Goal: Task Accomplishment & Management: Manage account settings

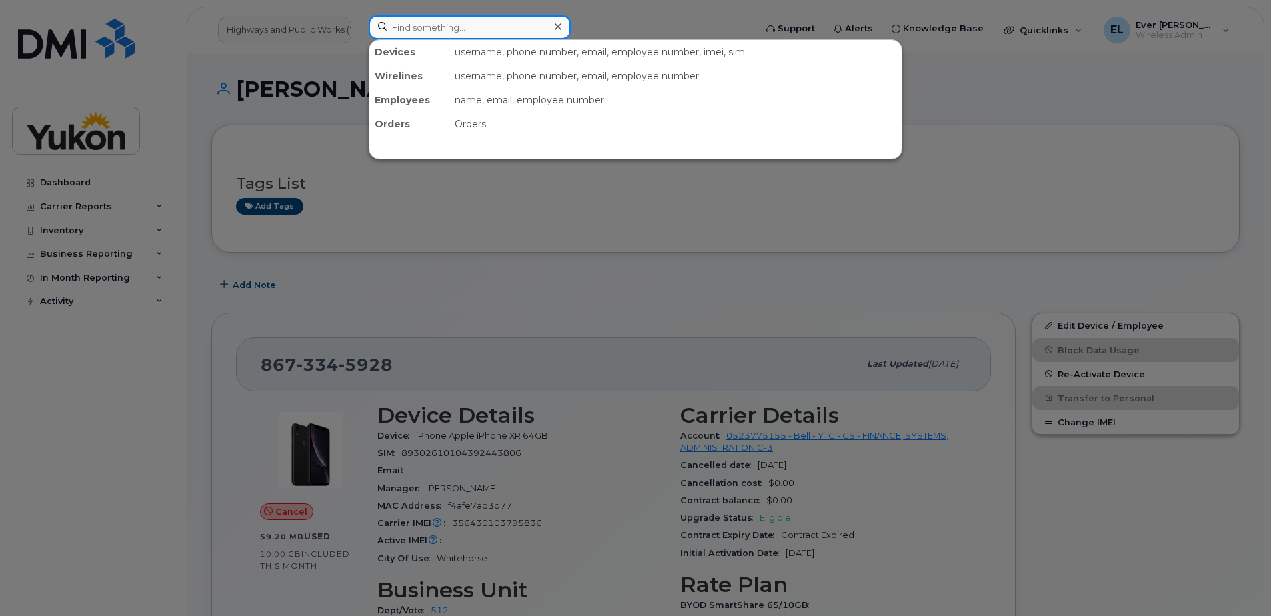
click at [463, 33] on input at bounding box center [470, 27] width 202 height 24
click at [551, 261] on div at bounding box center [635, 308] width 1271 height 616
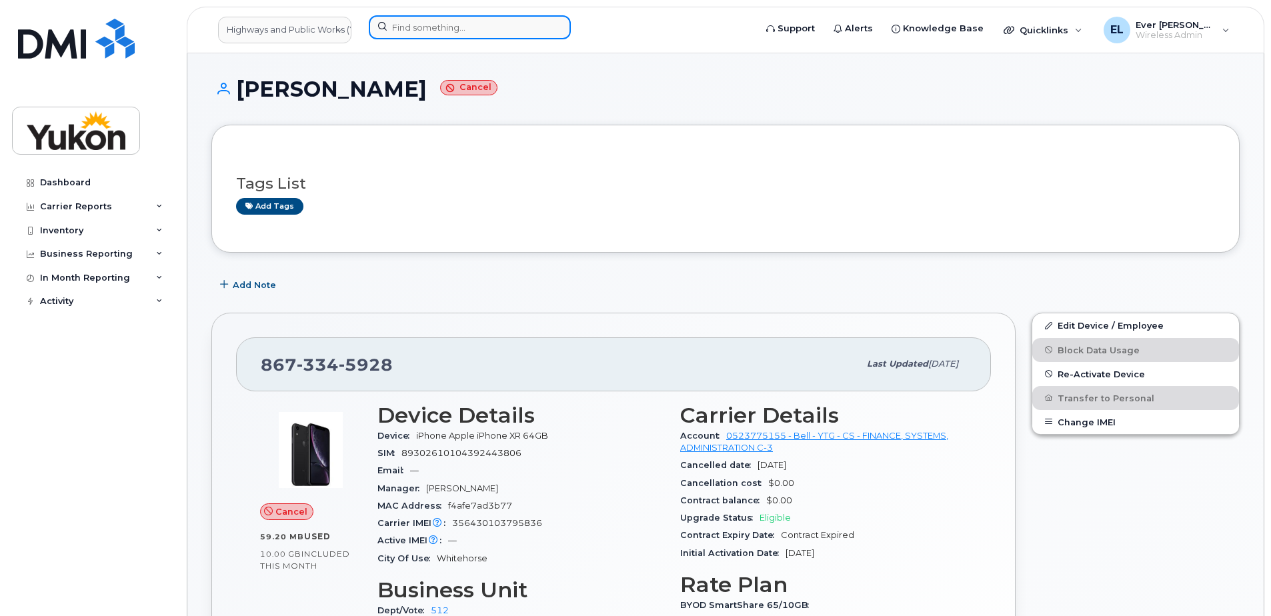
click at [468, 27] on input at bounding box center [470, 27] width 202 height 24
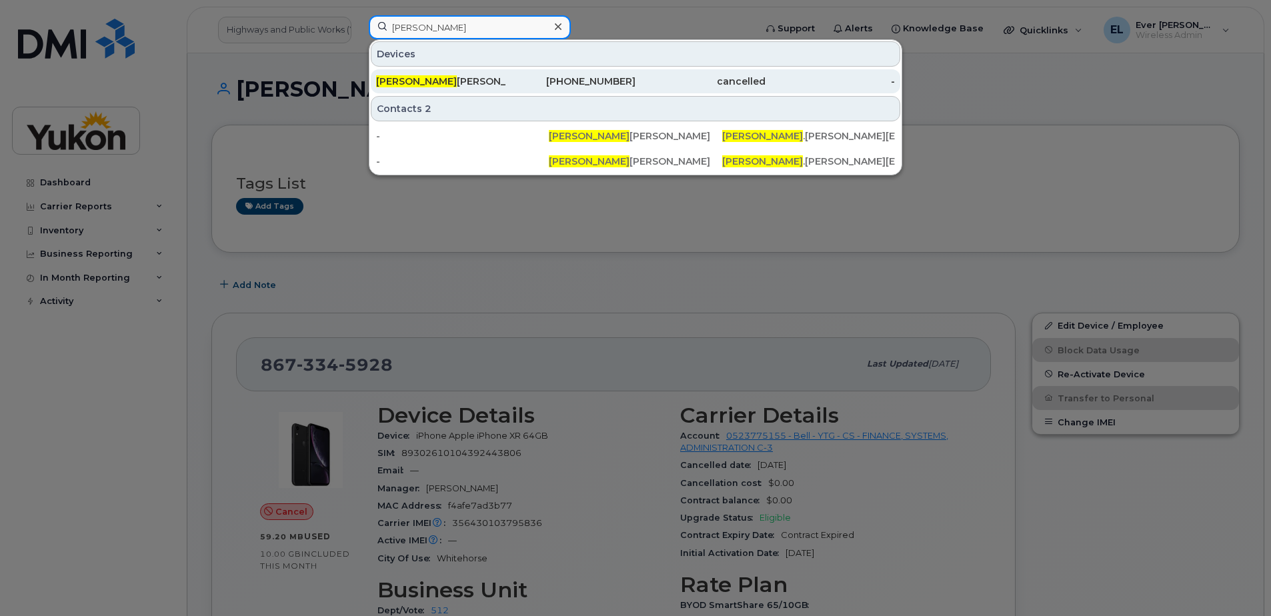
type input "kevin"
click at [446, 74] on div "Kevin Fisher" at bounding box center [441, 81] width 130 height 24
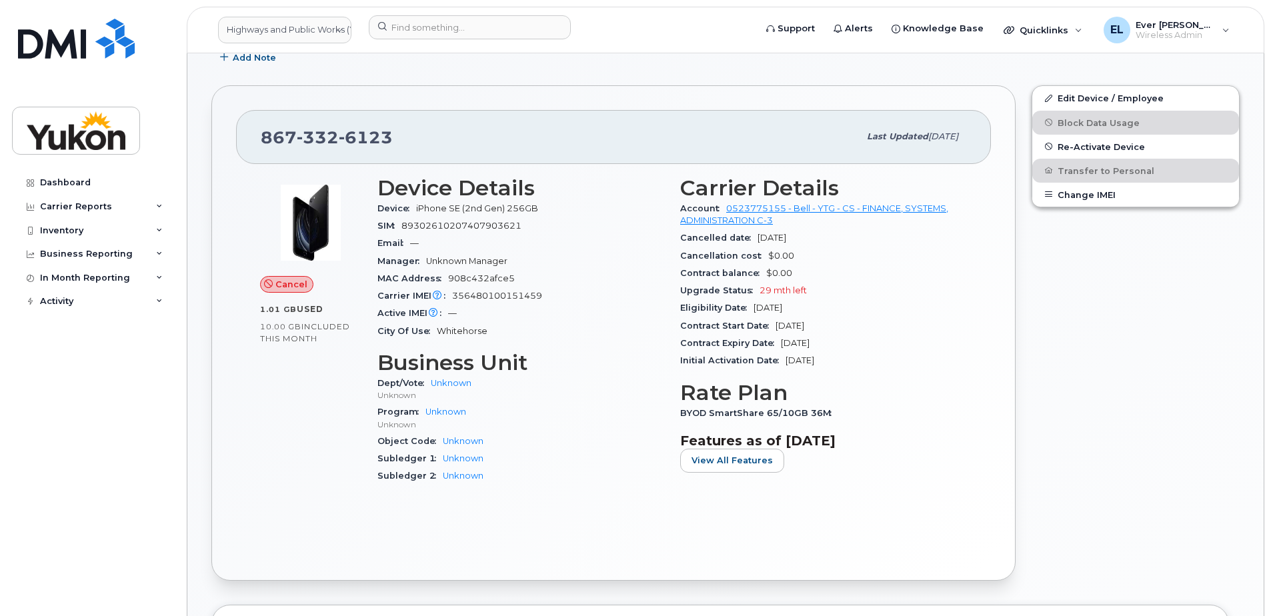
scroll to position [121, 0]
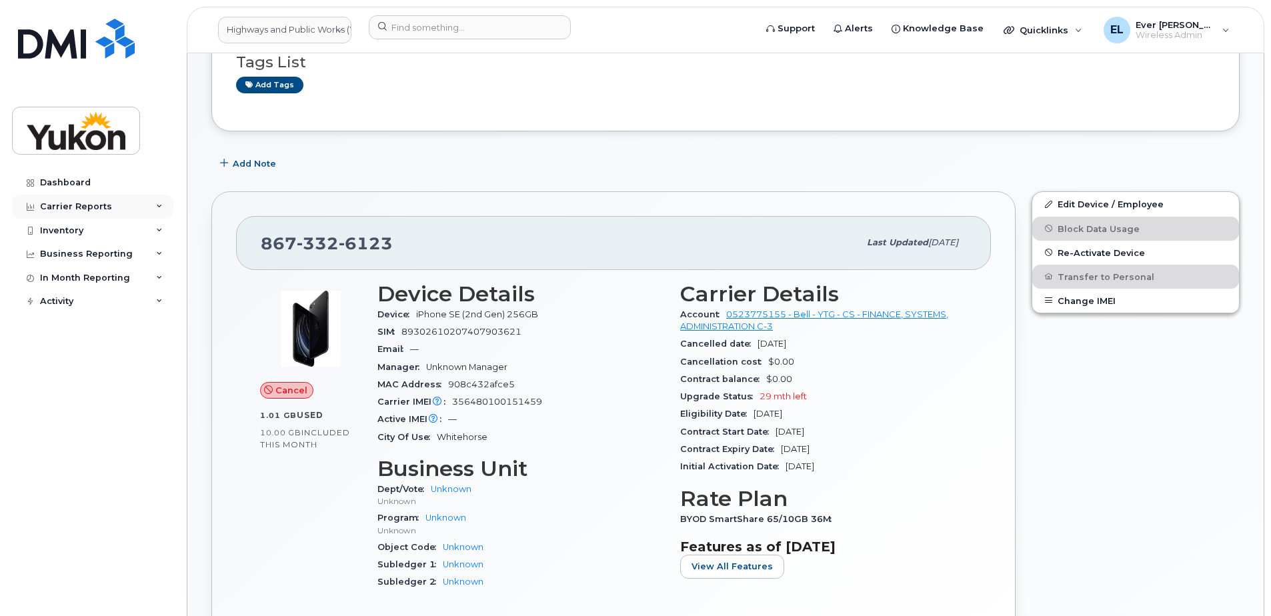
click at [114, 209] on div "Carrier Reports" at bounding box center [92, 207] width 161 height 24
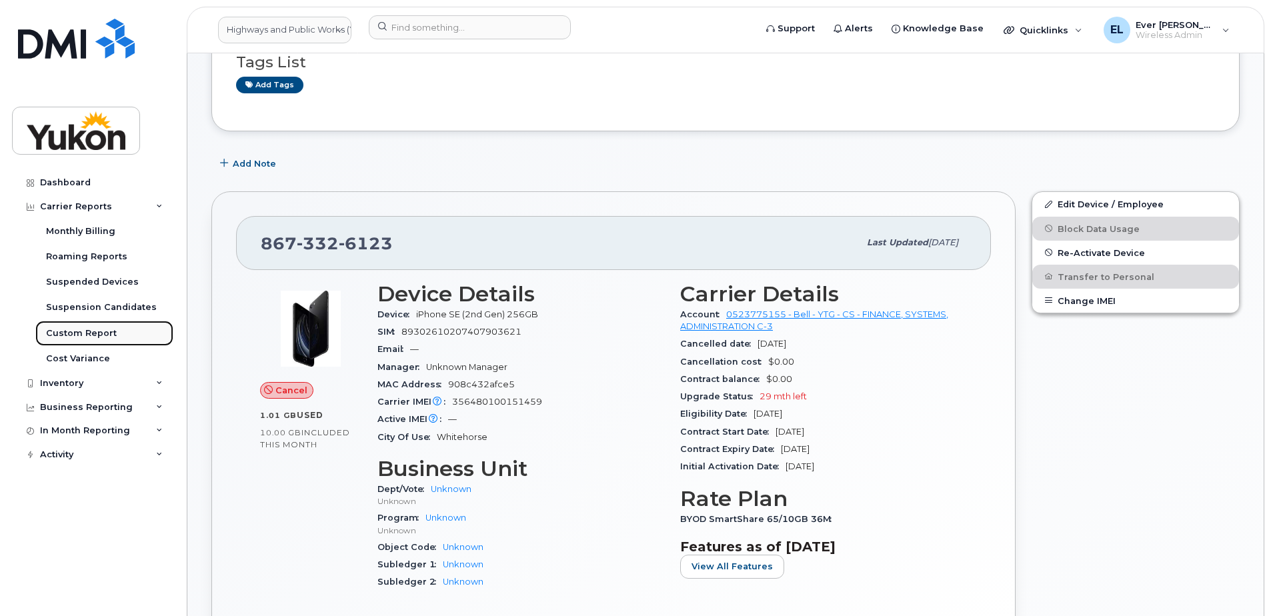
click at [97, 332] on div "Custom Report" at bounding box center [81, 333] width 71 height 12
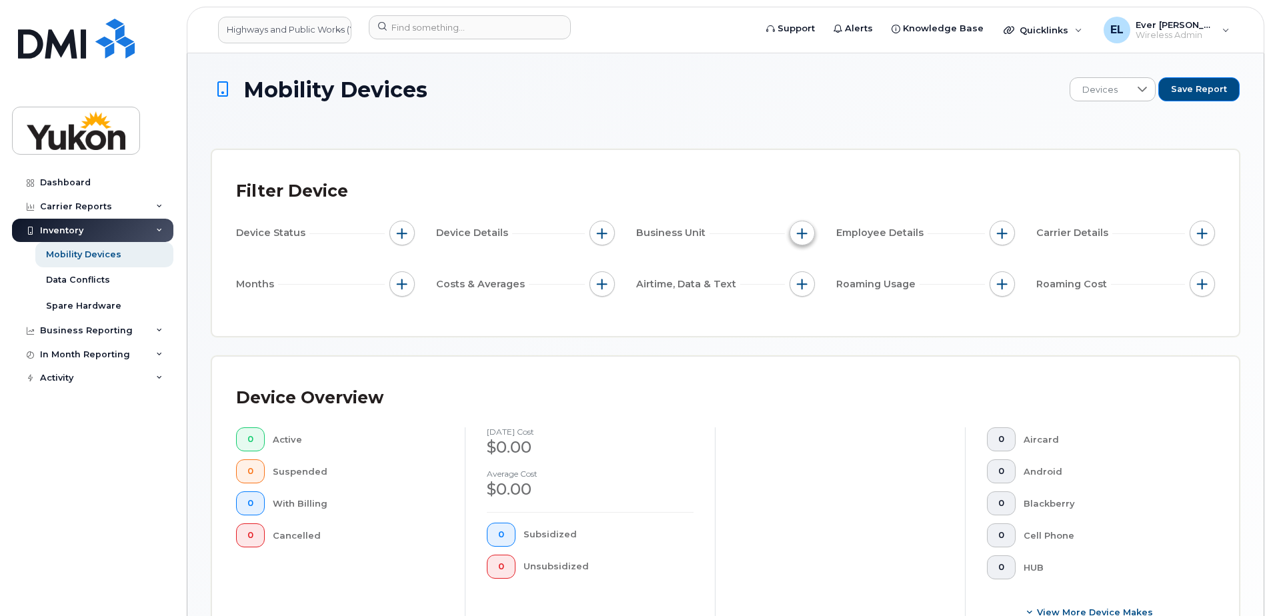
click at [795, 233] on button "button" at bounding box center [801, 233] width 25 height 25
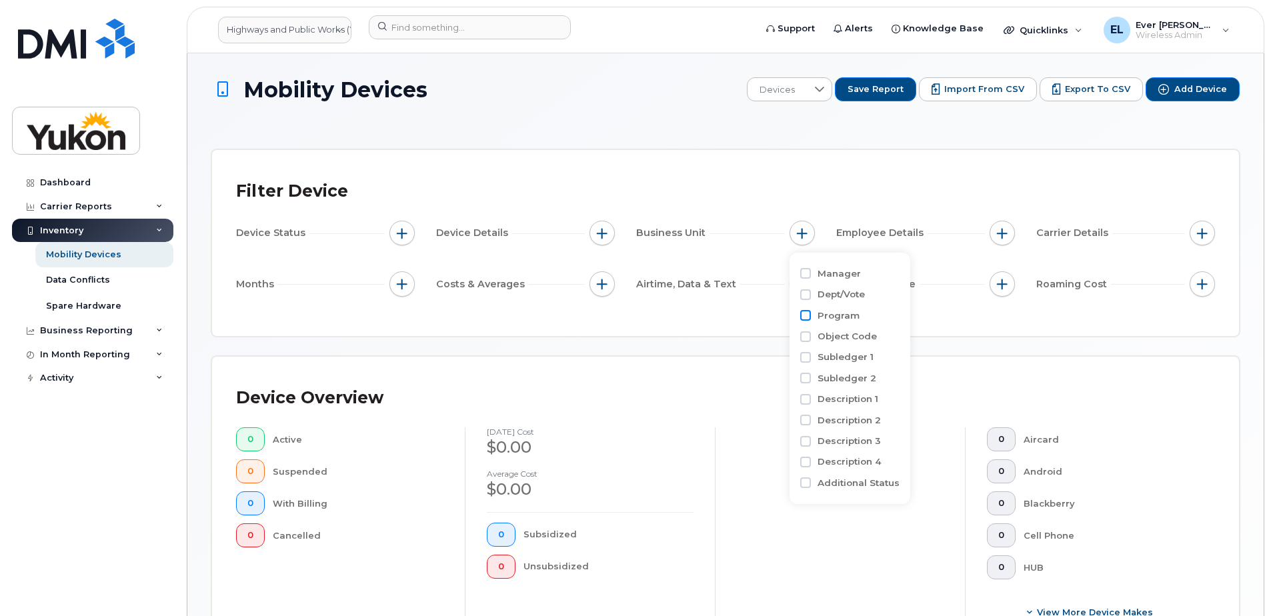
click at [803, 317] on input "Program" at bounding box center [805, 315] width 11 height 11
checkbox input "true"
click at [845, 371] on input "text" at bounding box center [890, 372] width 117 height 12
type input "12408"
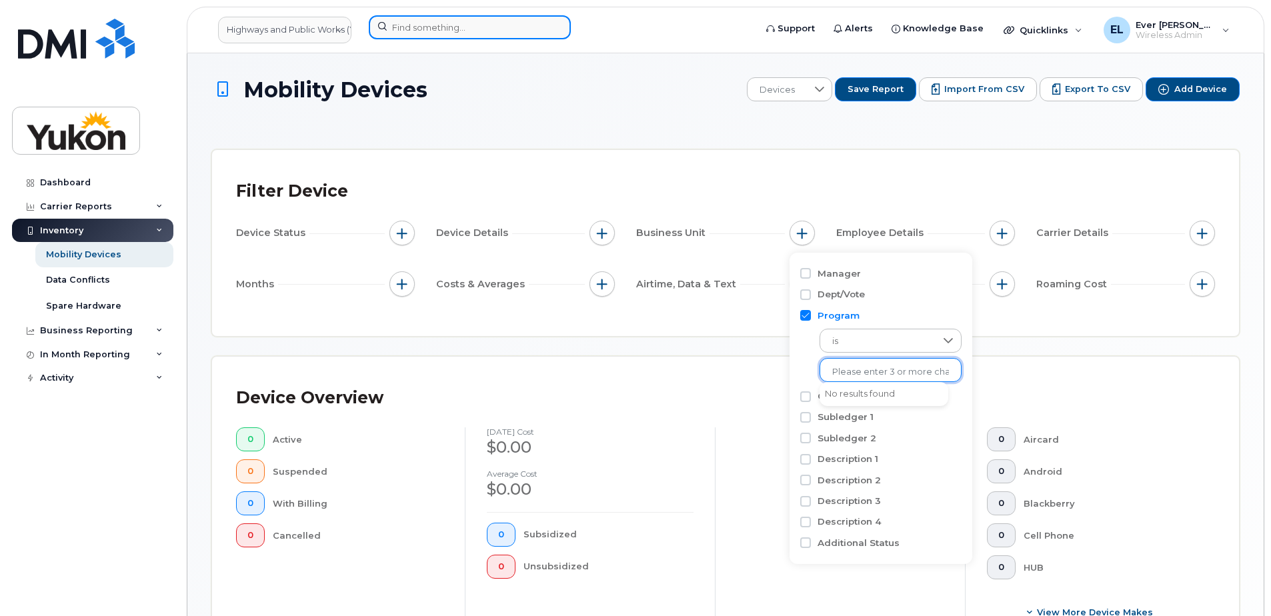
click at [425, 22] on input at bounding box center [470, 27] width 202 height 24
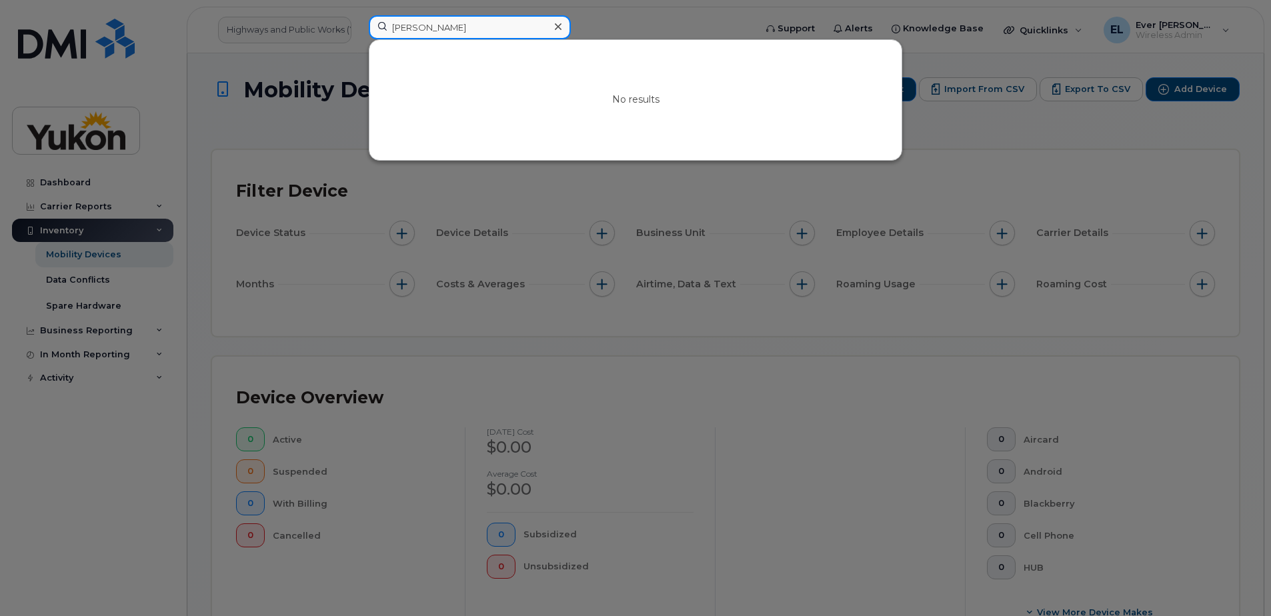
drag, startPoint x: 476, startPoint y: 24, endPoint x: 175, endPoint y: -15, distance: 303.8
click at [175, 0] on html "Highways and Public Works (YTG) audrey No results Support Alerts Knowledge Base…" at bounding box center [635, 493] width 1271 height 987
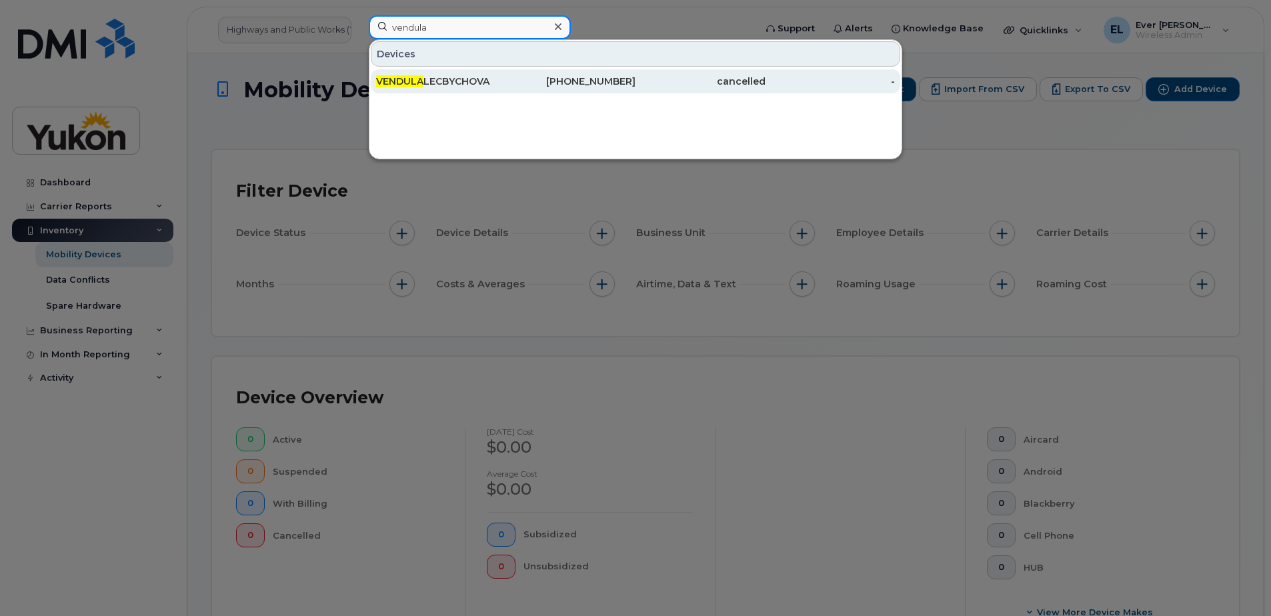
type input "vendula"
click at [536, 81] on div "867-456-6184" at bounding box center [571, 81] width 130 height 13
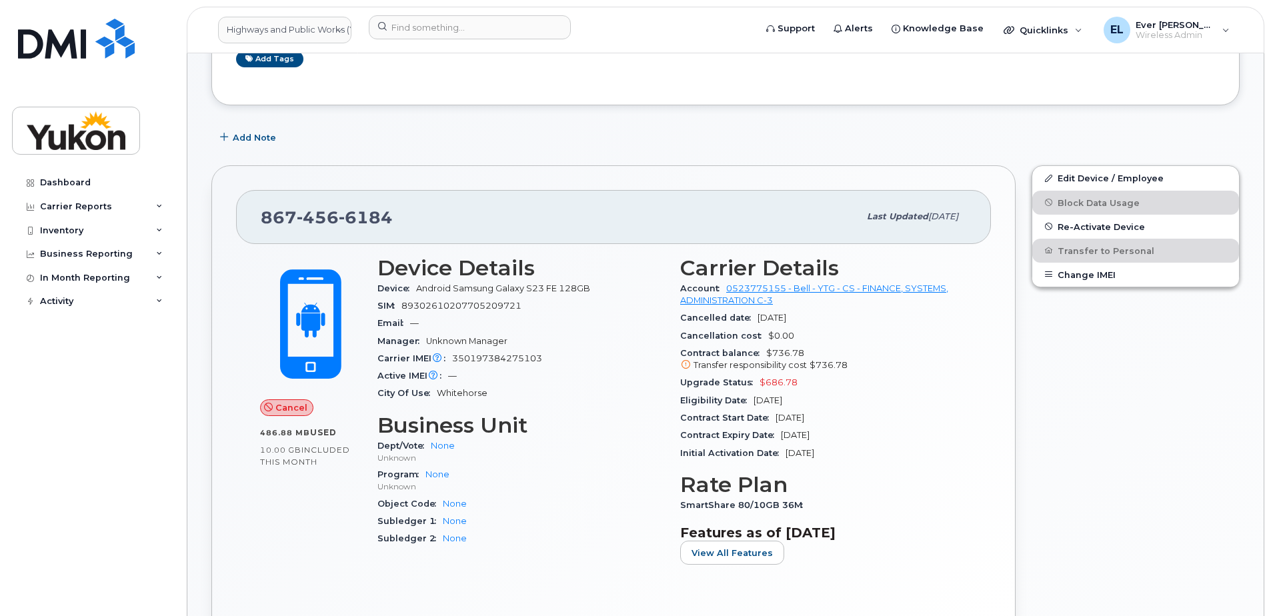
scroll to position [267, 0]
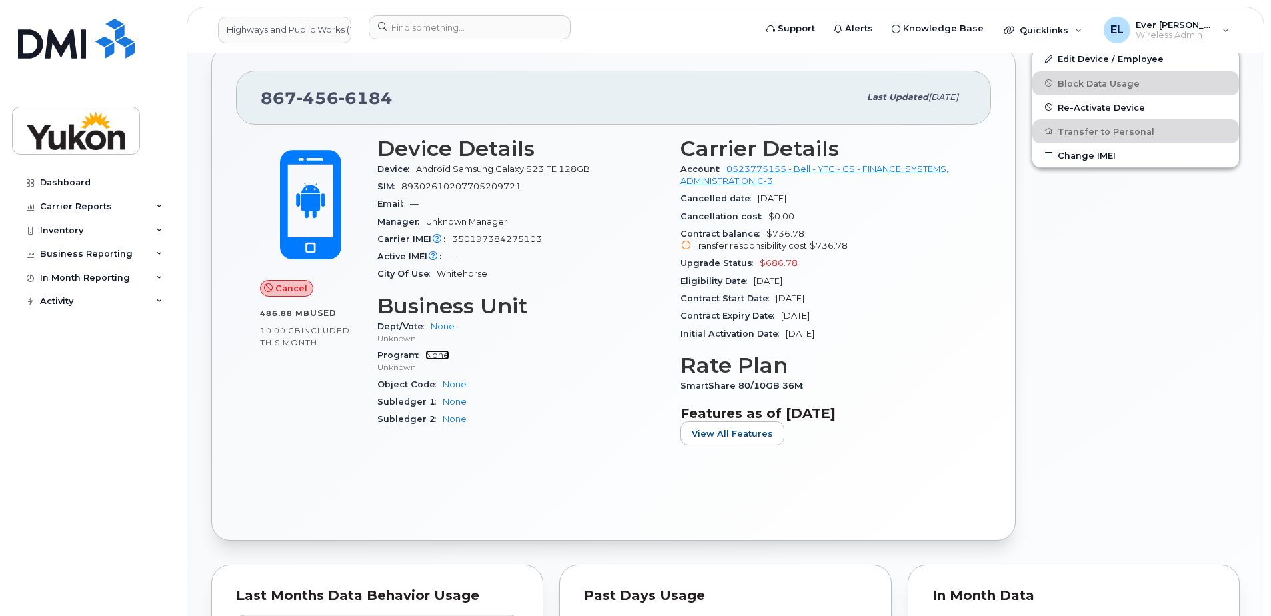
click at [439, 354] on link "None" at bounding box center [437, 355] width 24 height 10
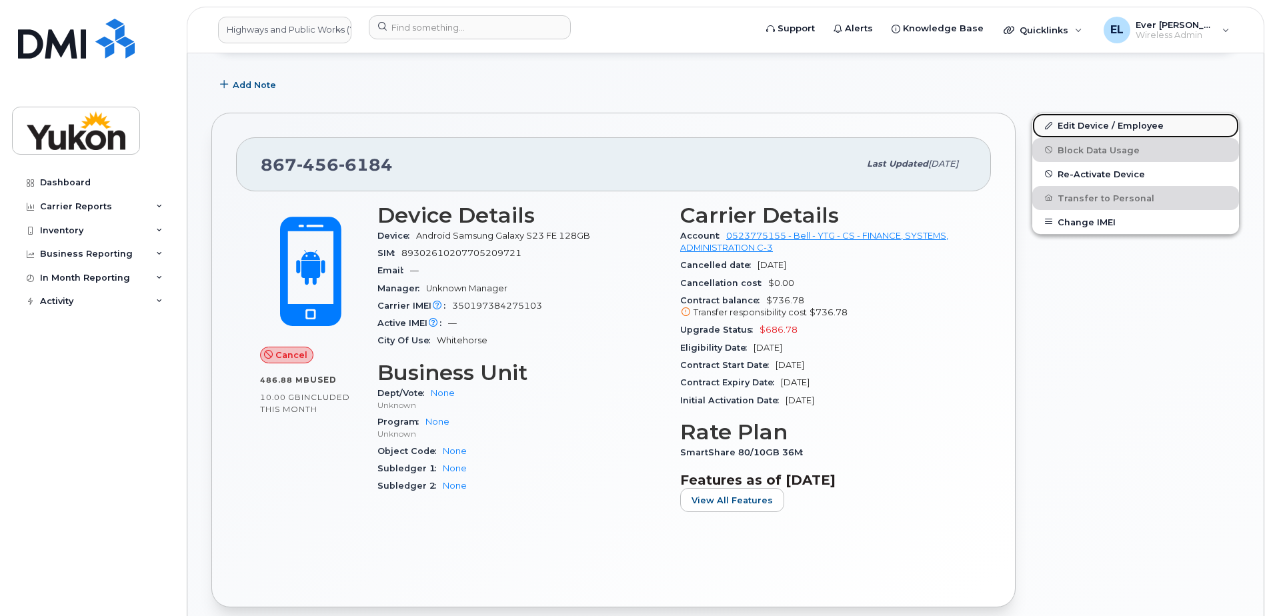
click at [1102, 123] on link "Edit Device / Employee" at bounding box center [1135, 125] width 207 height 24
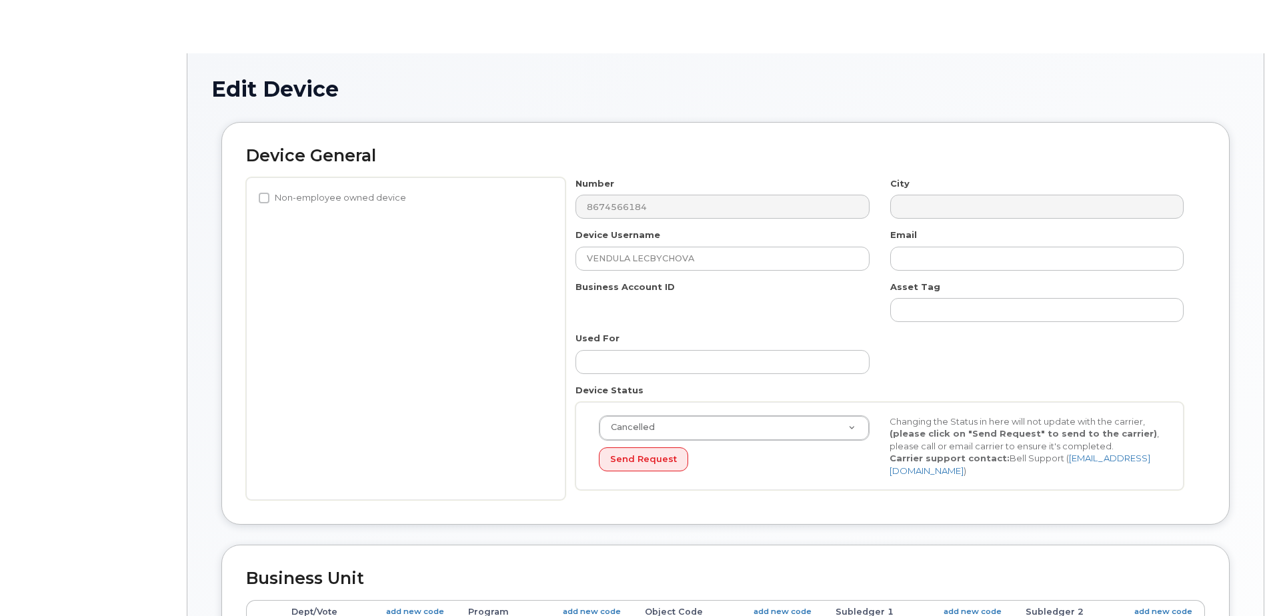
select select "33507598"
select select "33507600"
select select "33507478"
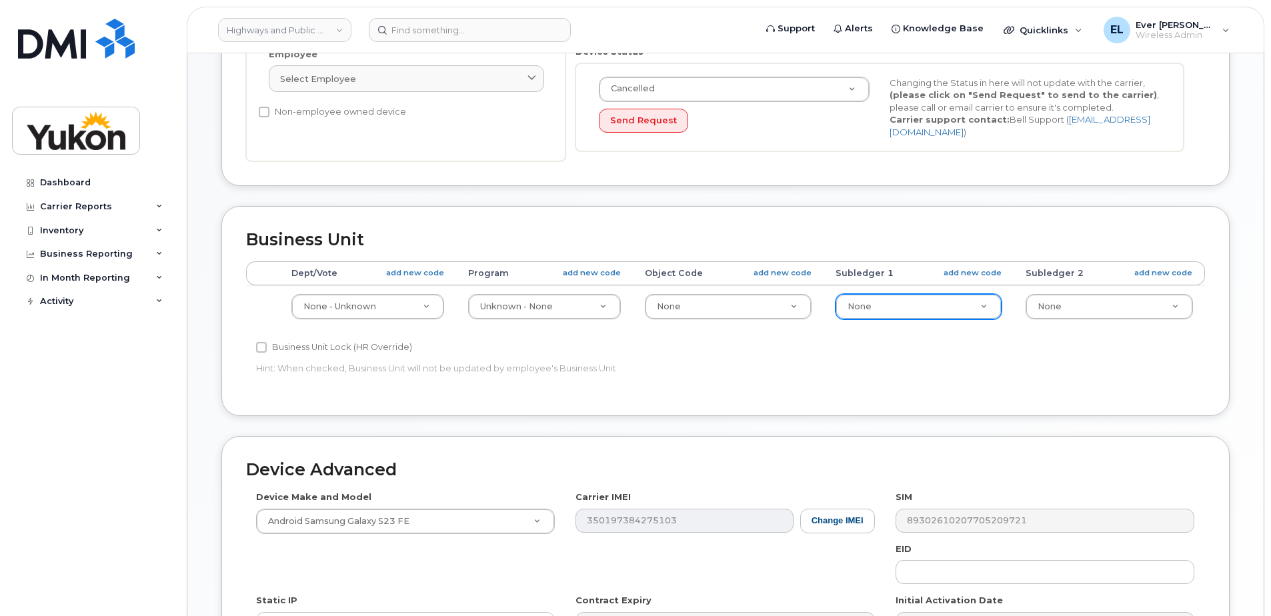
scroll to position [223, 0]
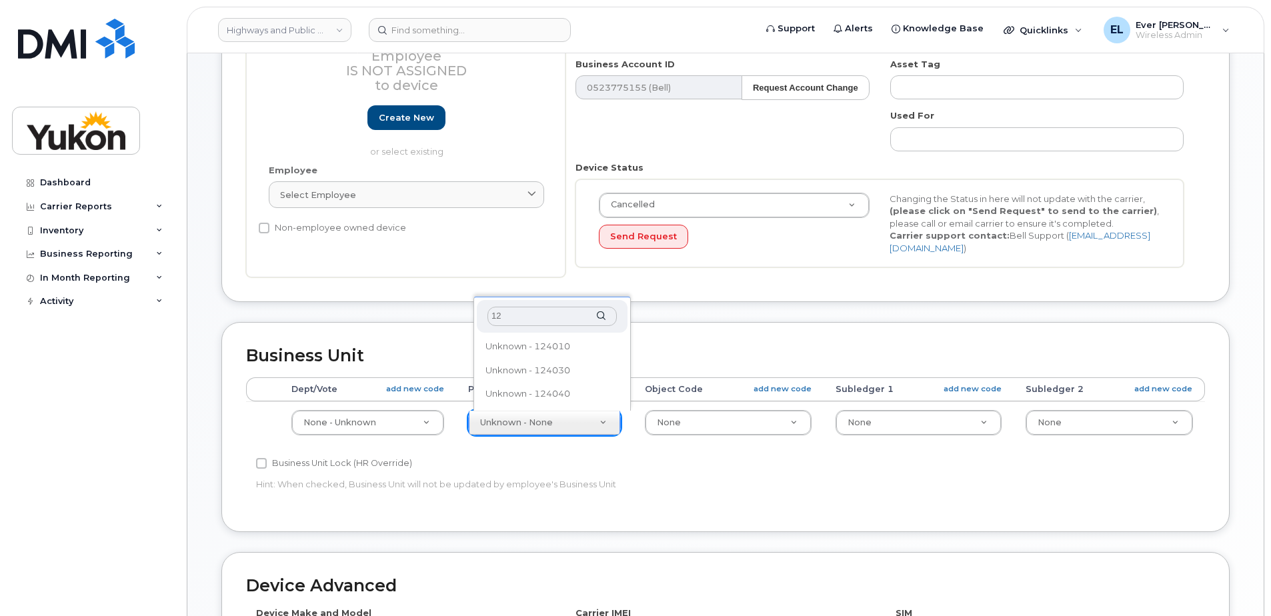
type input "1"
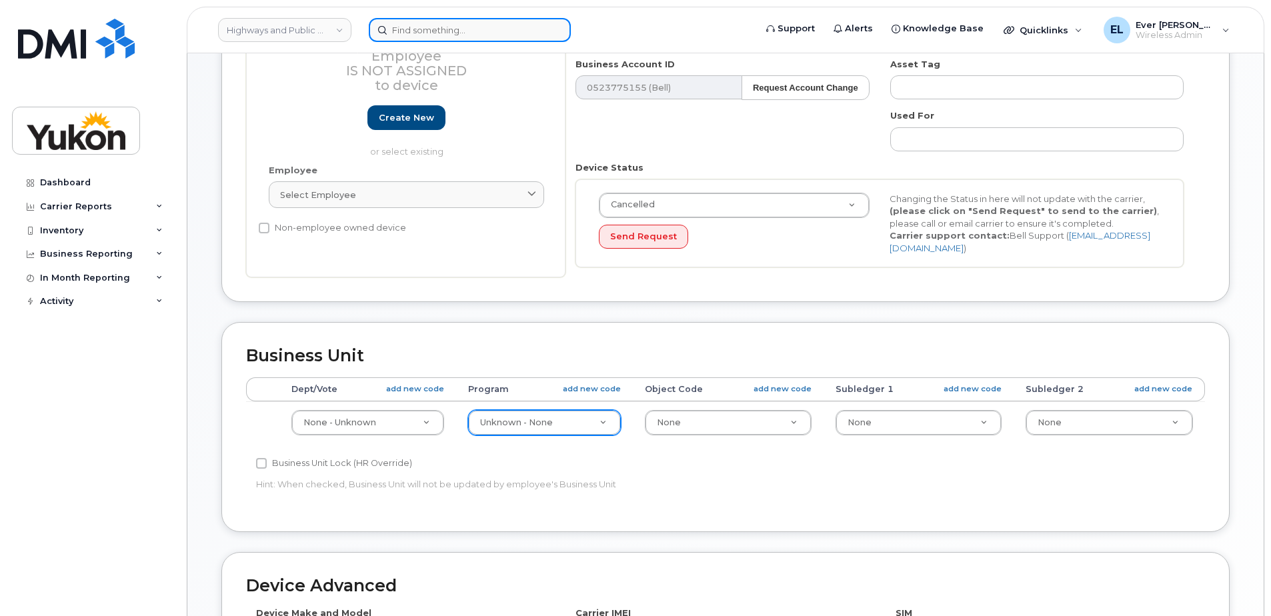
click at [405, 35] on input at bounding box center [470, 30] width 202 height 24
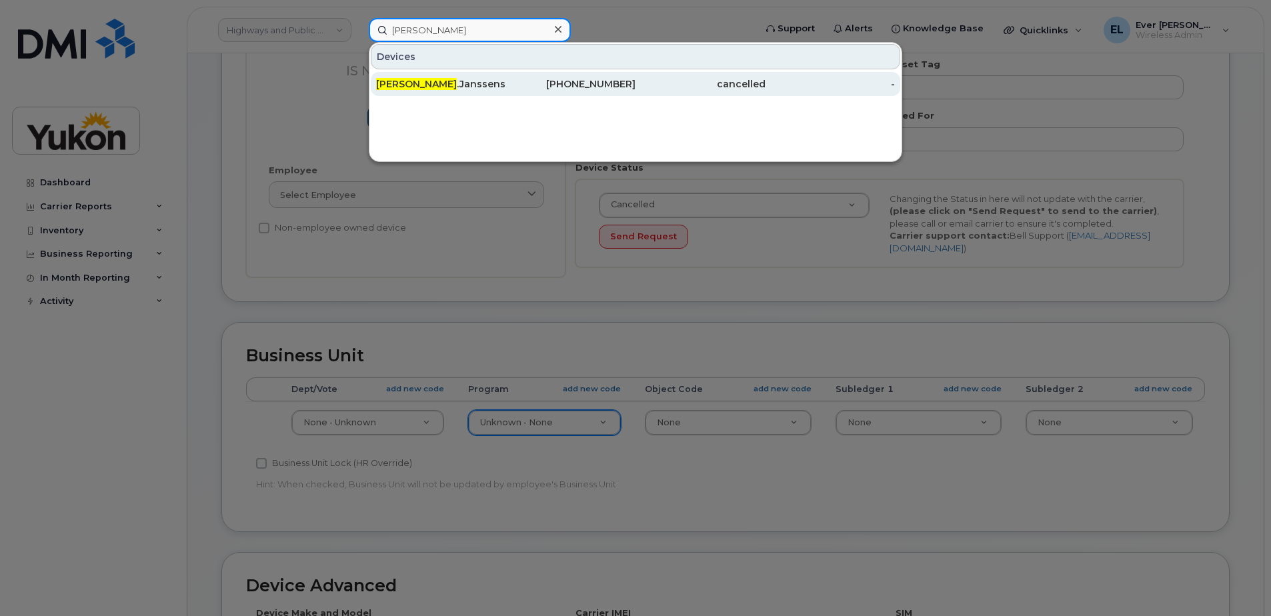
type input "amanda"
click at [450, 87] on div "Amanda .Janssens-C6" at bounding box center [441, 83] width 130 height 13
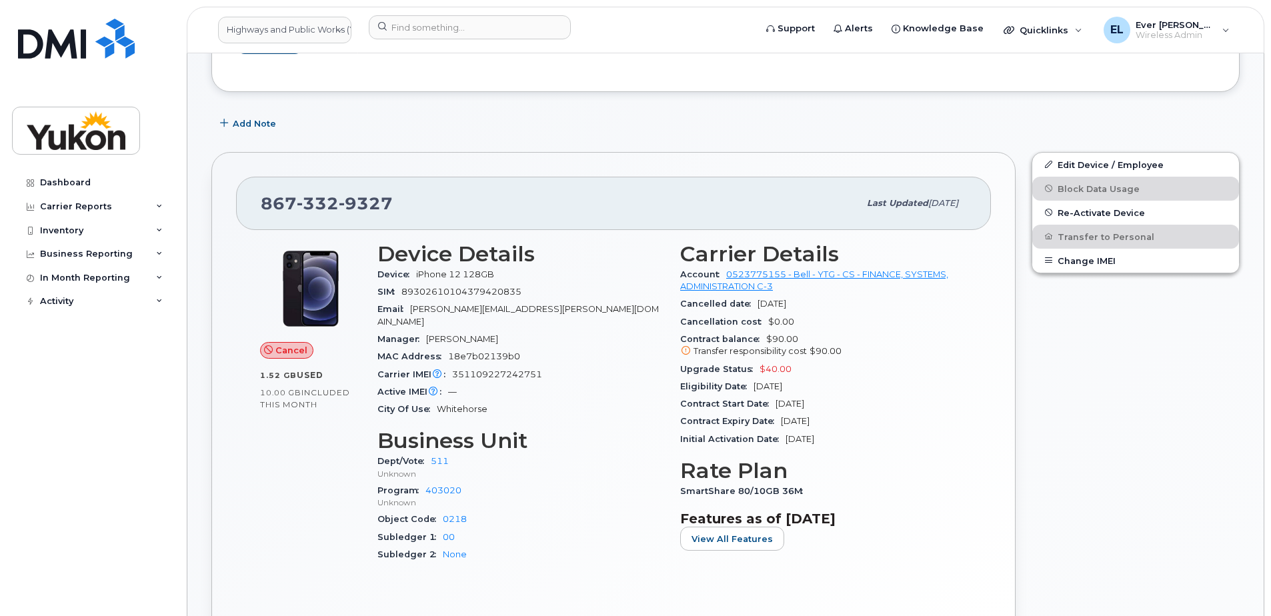
scroll to position [200, 0]
